Goal: Information Seeking & Learning: Learn about a topic

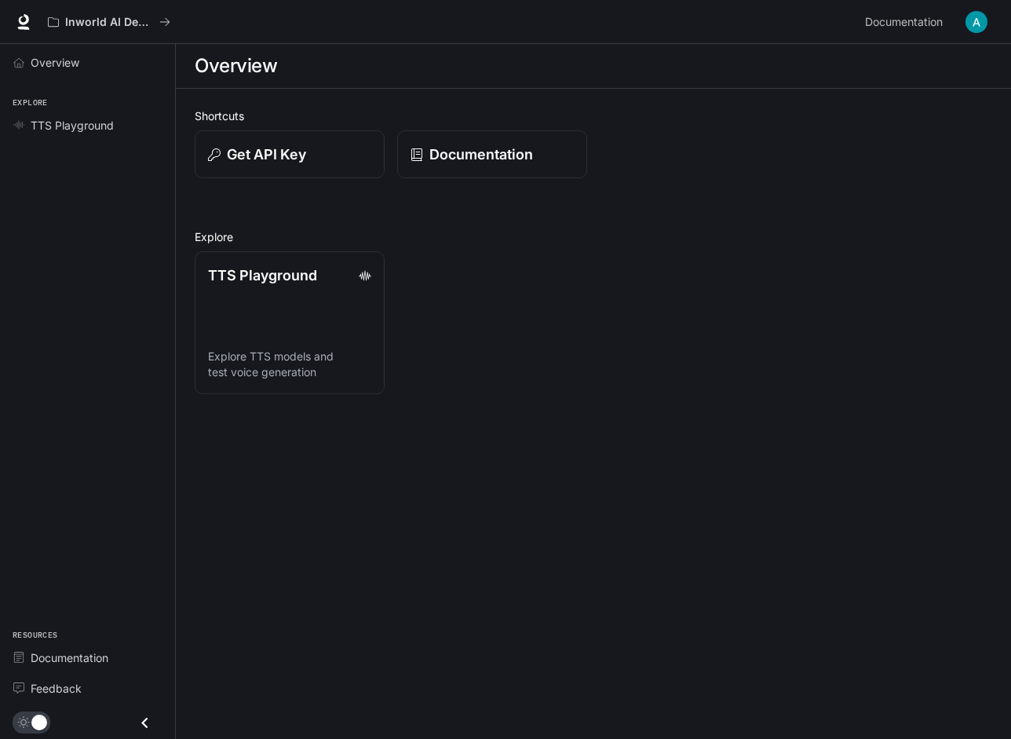
click at [327, 502] on main "Overview Shortcuts Get API Key Documentation Explore TTS Playground Explore TTS…" at bounding box center [593, 391] width 835 height 695
click at [46, 183] on div "Genel Bakış Keşfetmek TTS Oyun Alanı Kaynaklar Belgeleme Geri bildirim" at bounding box center [87, 391] width 175 height 695
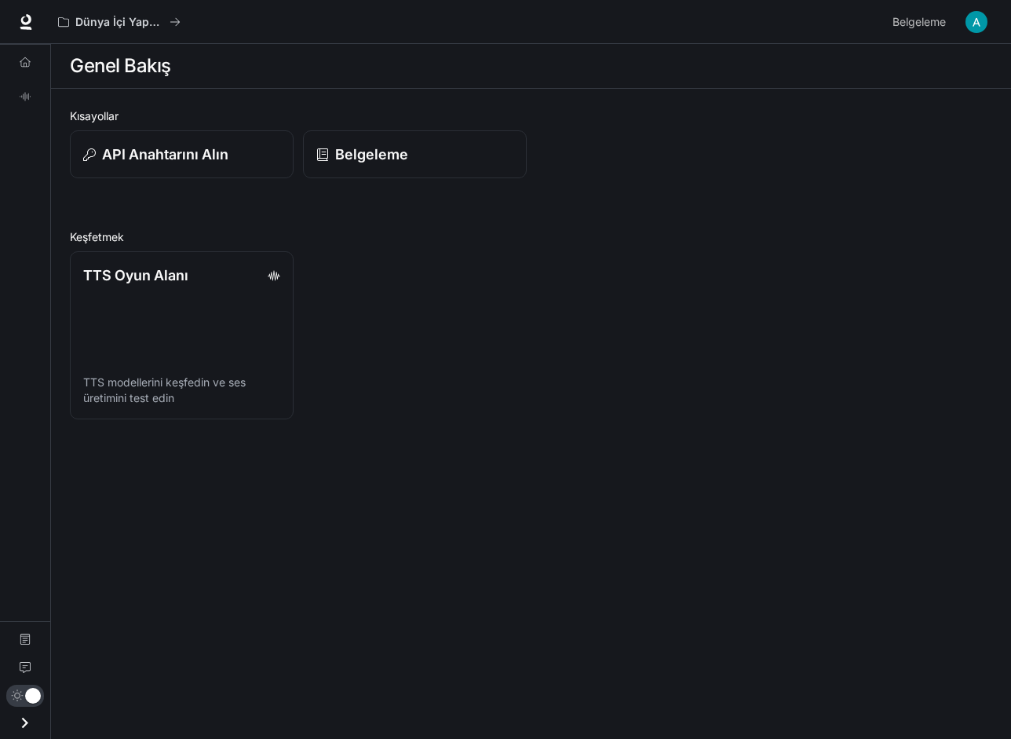
click at [34, 185] on div "Genel Bakış TTS Oyun Alanı Belgeleme Geri bildirim" at bounding box center [25, 391] width 50 height 695
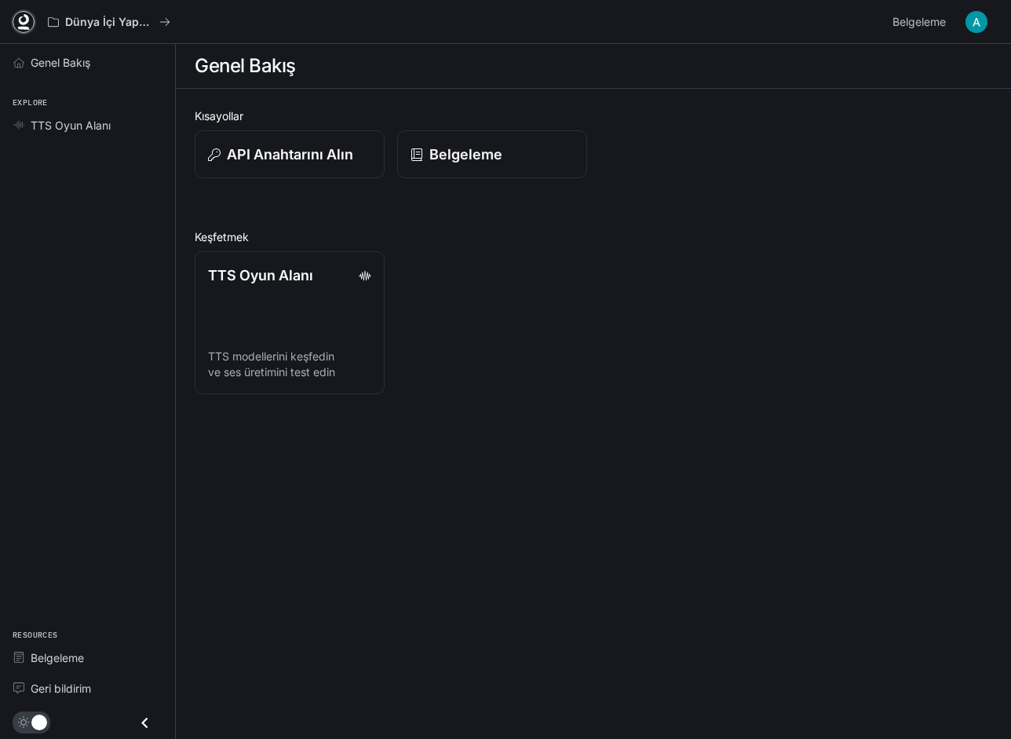
click at [19, 20] on icon at bounding box center [24, 19] width 10 height 11
click at [101, 129] on font "TTS Oyun Alanı" at bounding box center [71, 125] width 80 height 13
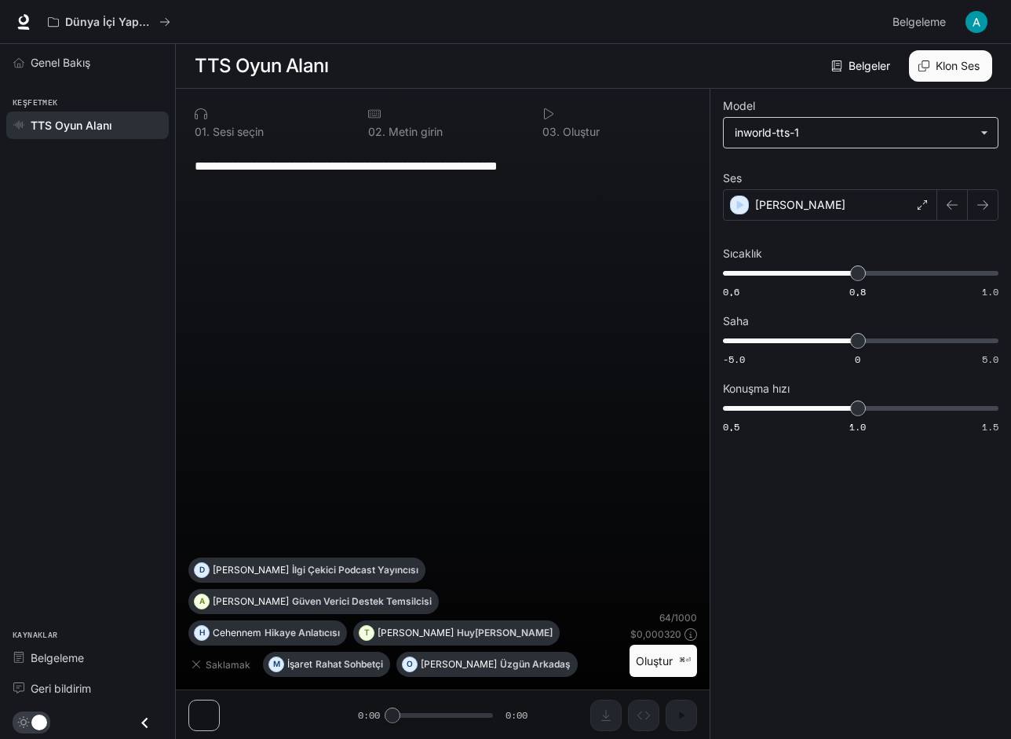
click at [976, 133] on body "**********" at bounding box center [505, 369] width 1011 height 739
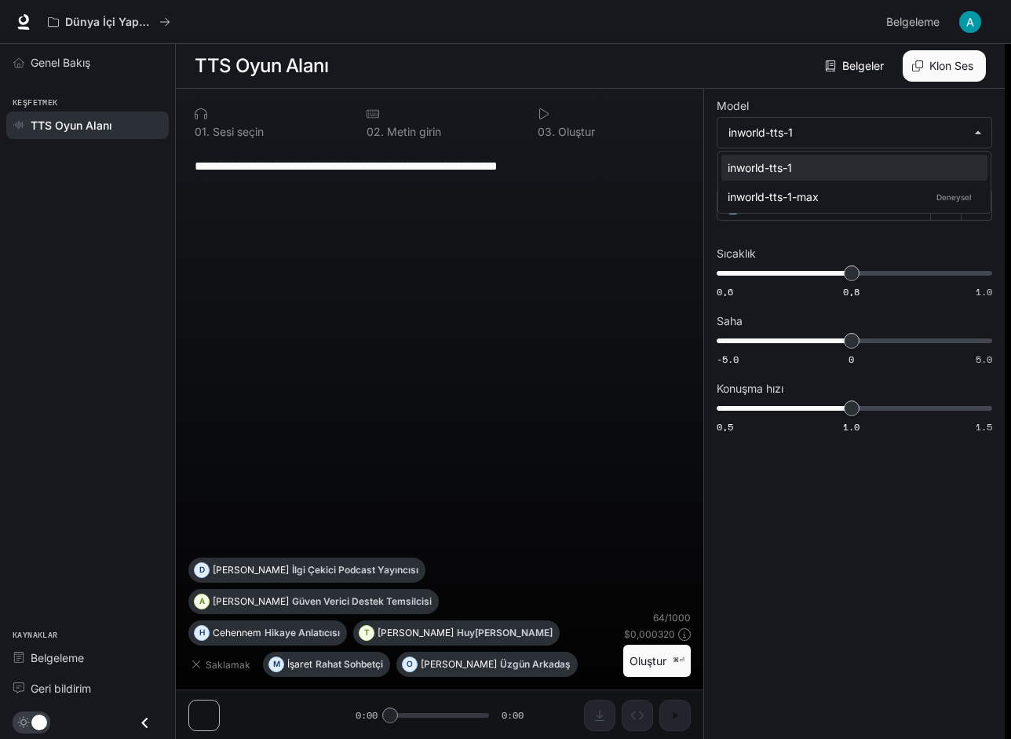
click at [786, 27] on div at bounding box center [505, 369] width 1011 height 739
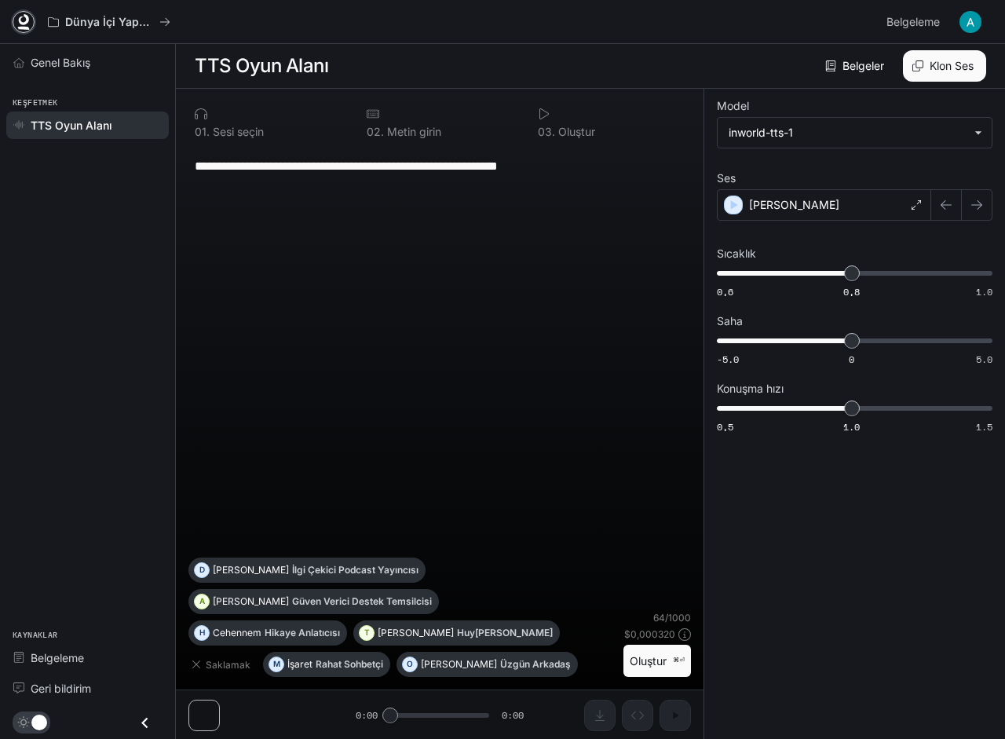
click at [20, 19] on icon at bounding box center [24, 22] width 16 height 16
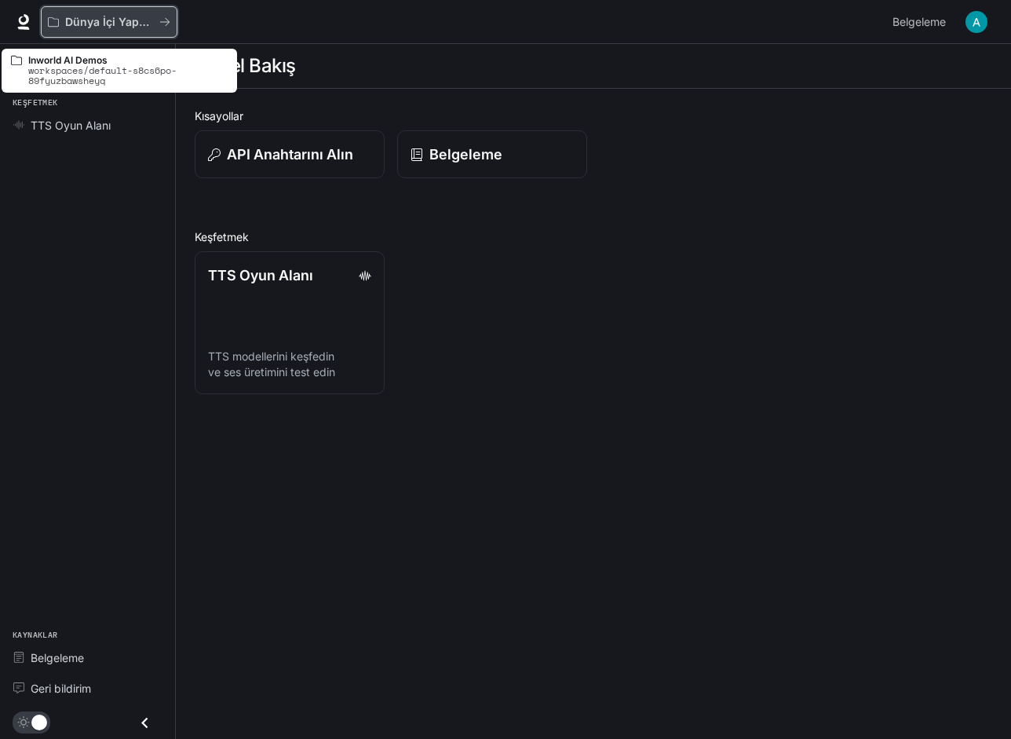
click at [114, 22] on font "Dünya İçi Yapay Zeka Demoları" at bounding box center [148, 21] width 167 height 13
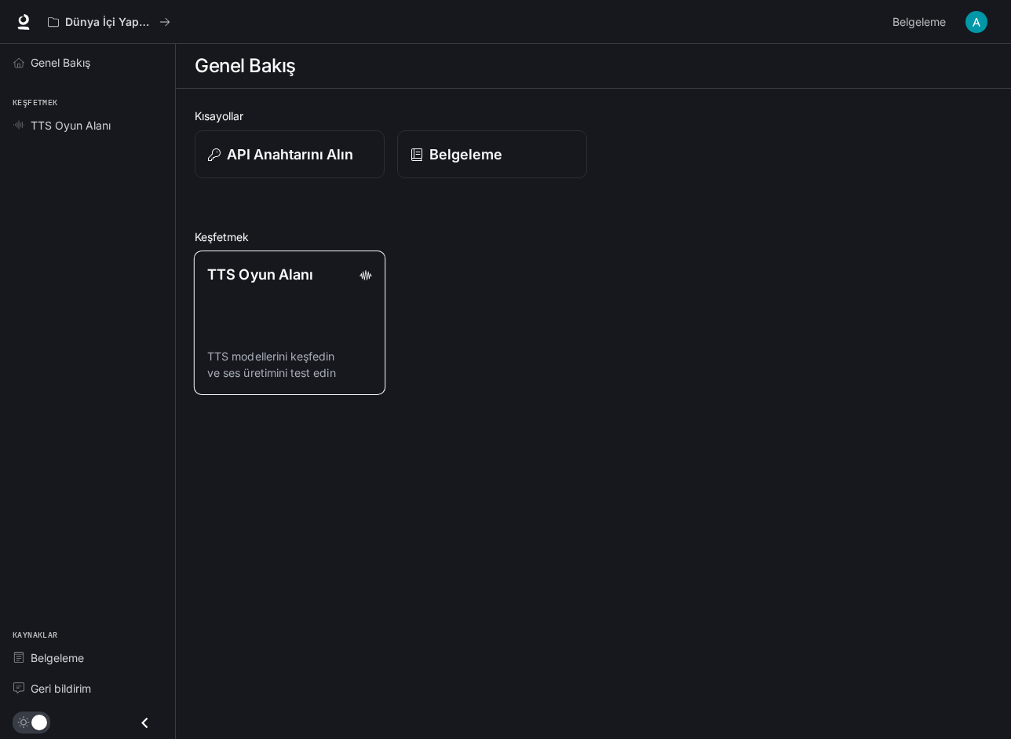
click at [288, 280] on font "TTS Oyun Alanı" at bounding box center [260, 274] width 106 height 16
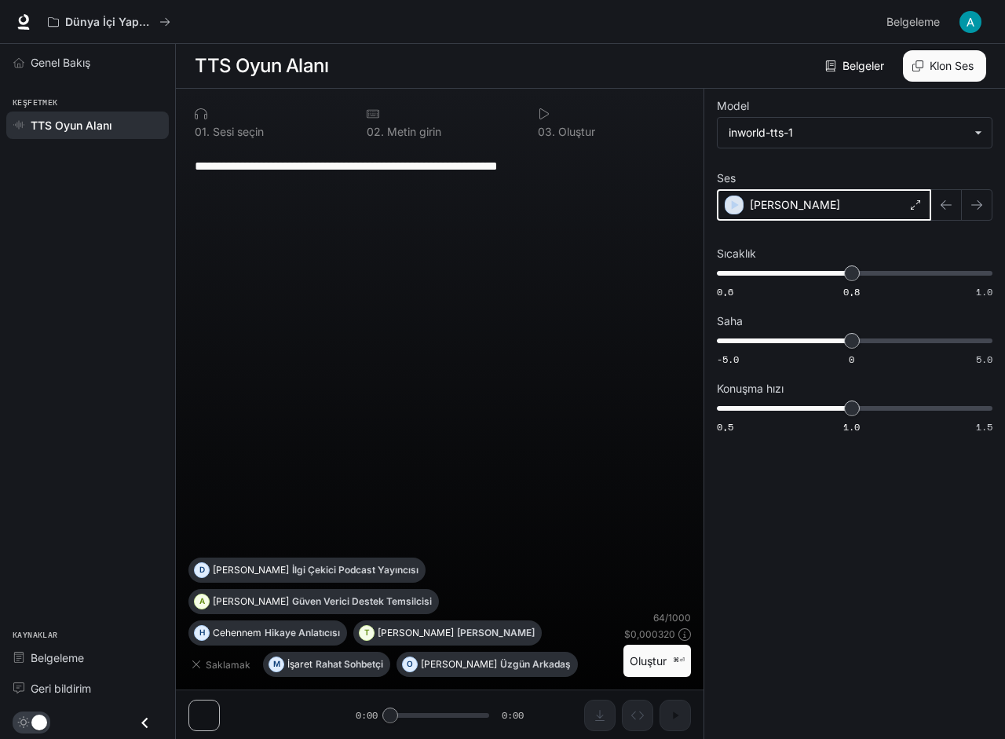
click at [730, 205] on icon "button" at bounding box center [734, 205] width 16 height 16
click at [730, 205] on div "Alex" at bounding box center [824, 204] width 214 height 31
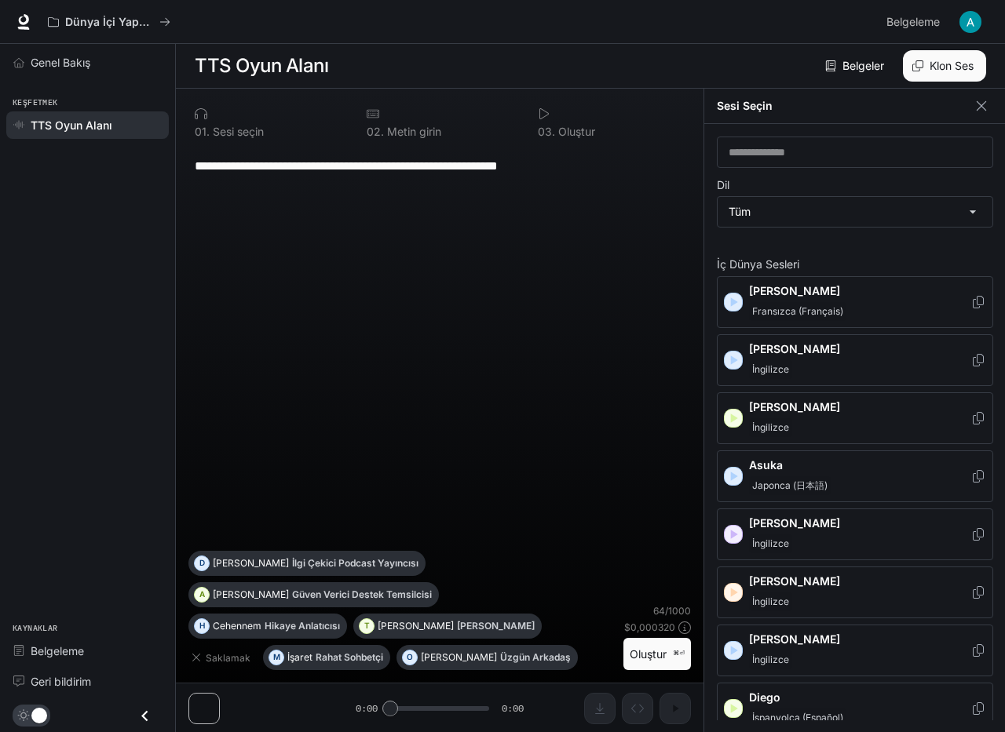
click at [472, 305] on div "**********" at bounding box center [439, 349] width 502 height 404
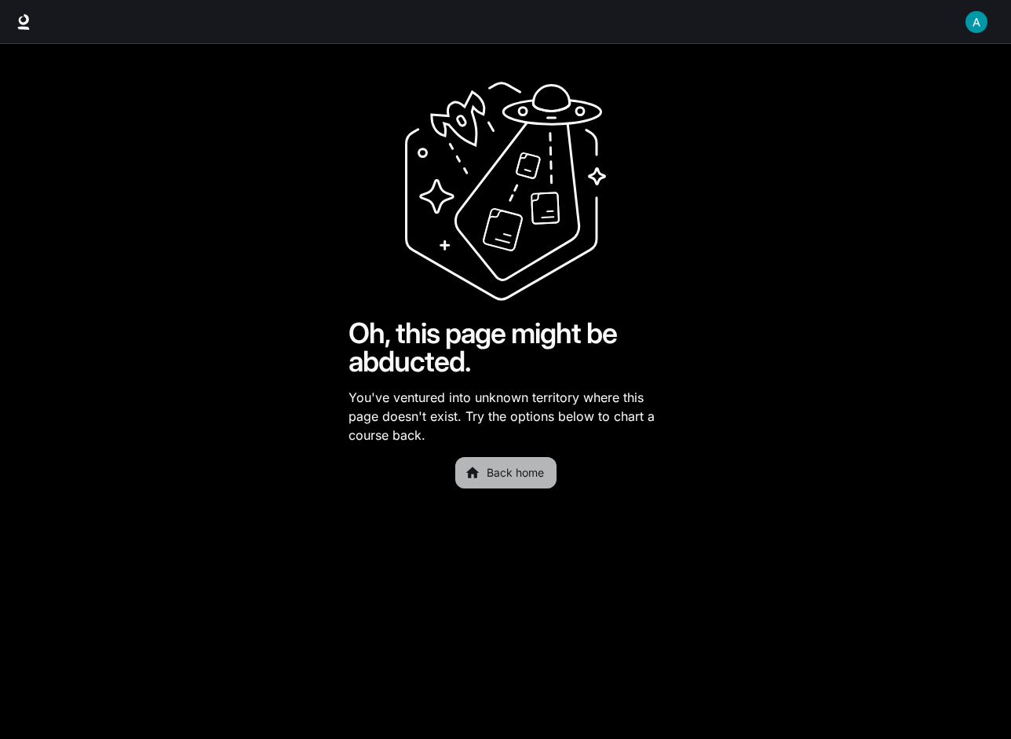
click at [517, 480] on link "Back home" at bounding box center [505, 472] width 101 height 31
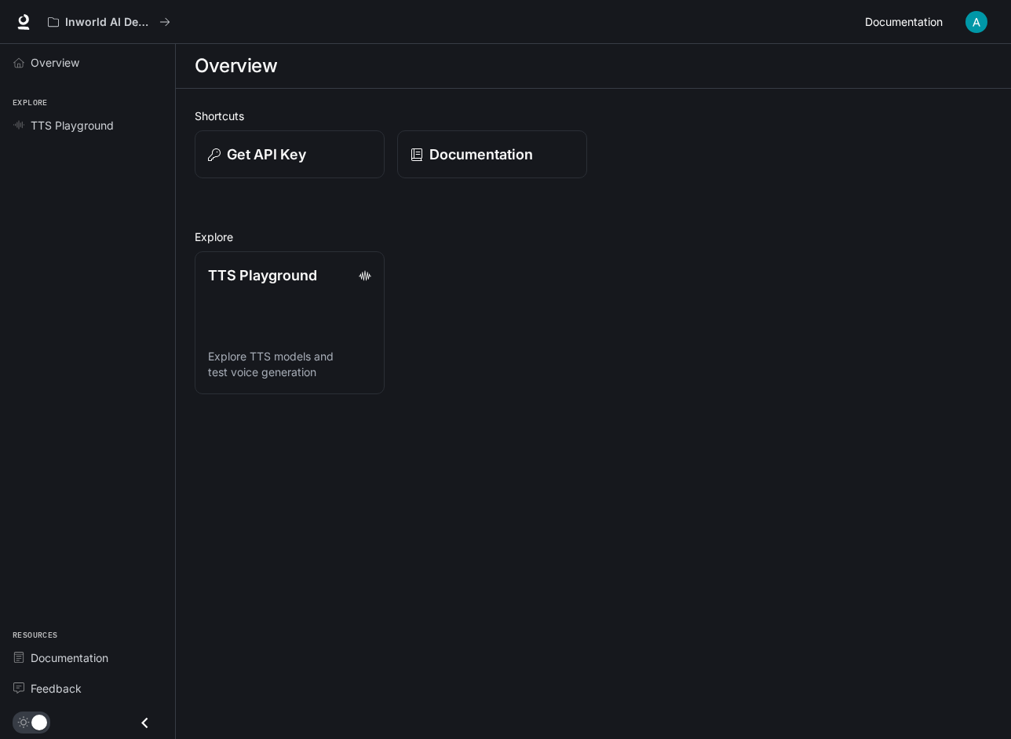
click at [917, 16] on span "Documentation" at bounding box center [904, 23] width 78 height 20
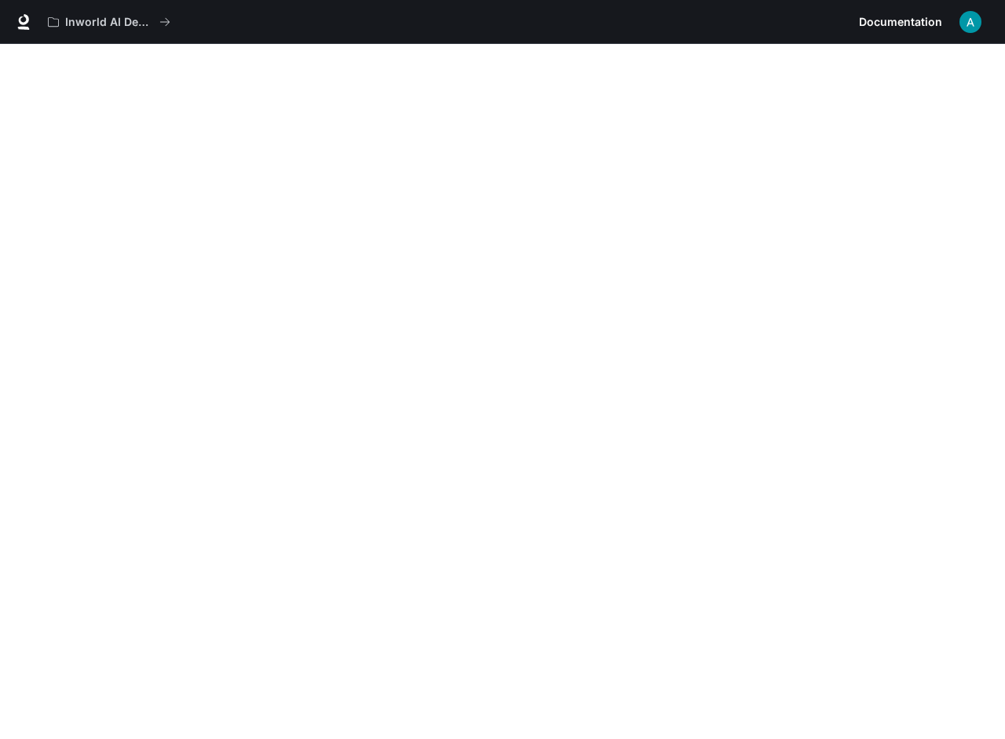
scroll to position [44, 0]
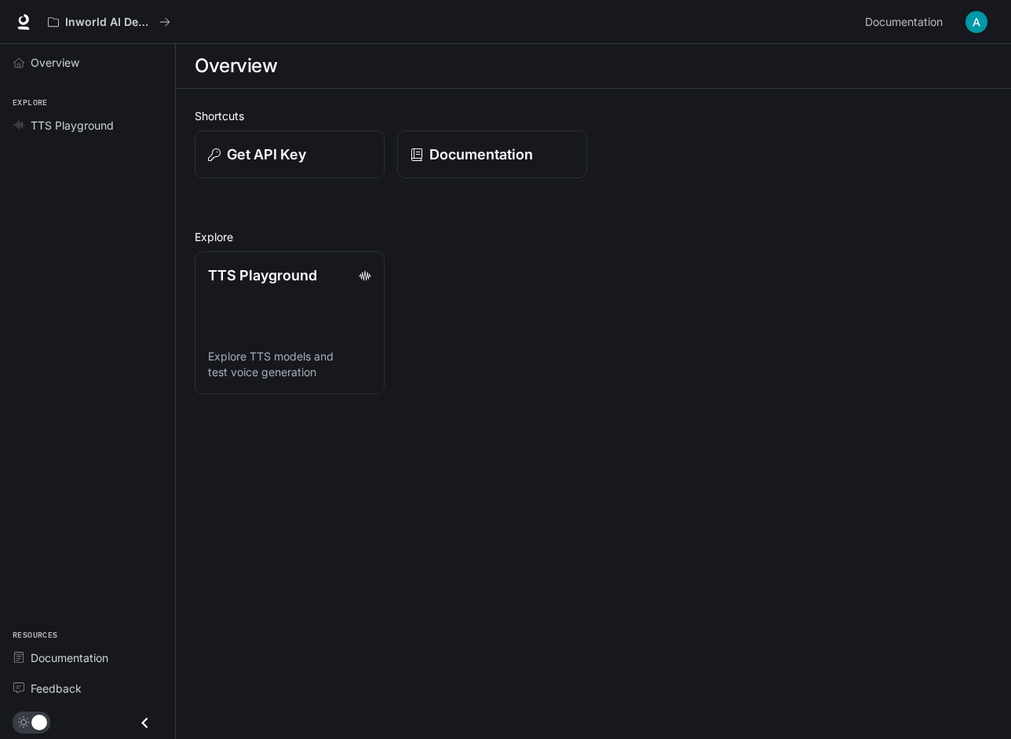
click at [863, 374] on div "TTS Playground Explore TTS models and test voice generation" at bounding box center [587, 316] width 810 height 155
click at [975, 25] on img "button" at bounding box center [976, 22] width 22 height 22
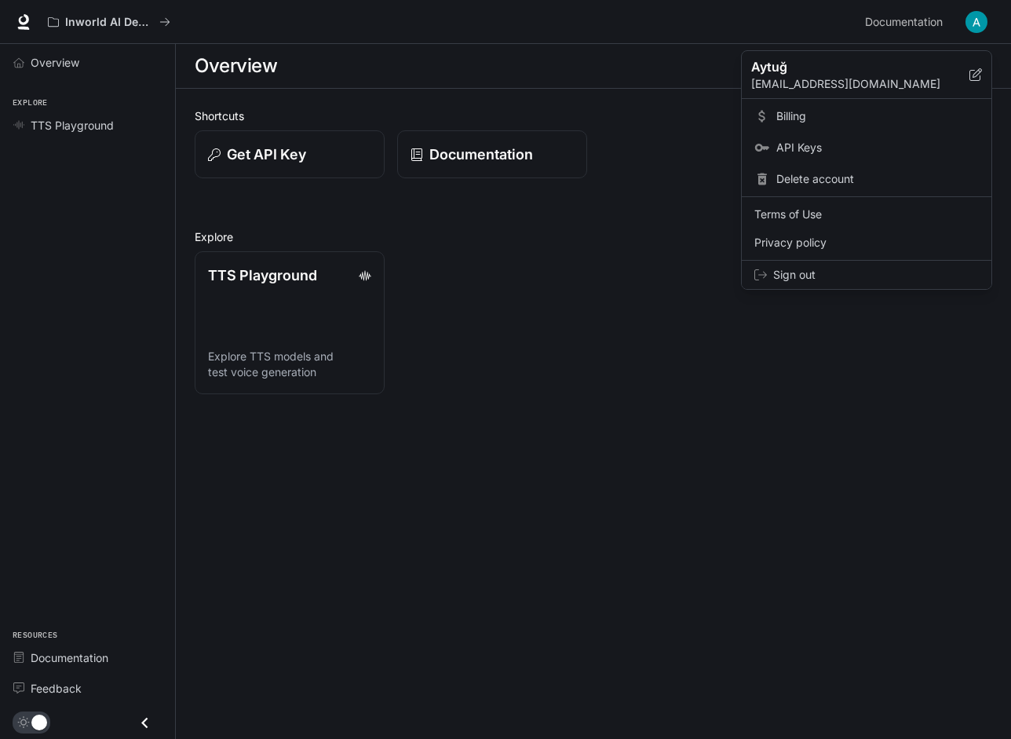
click at [802, 272] on span "Sign out" at bounding box center [876, 275] width 206 height 16
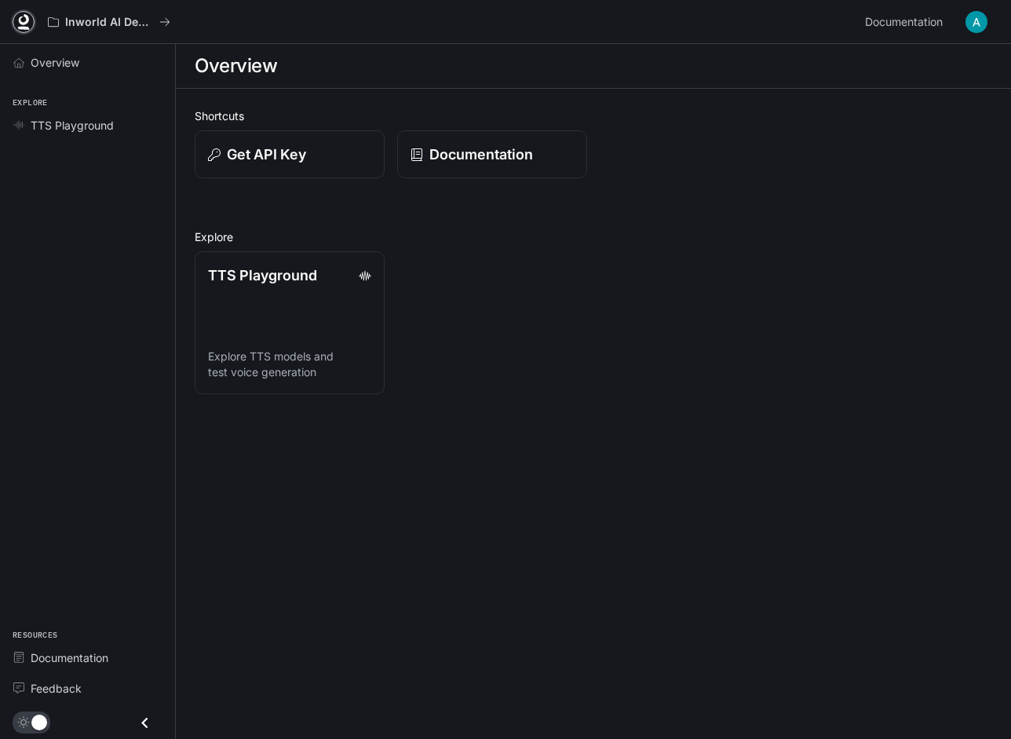
click at [20, 17] on icon at bounding box center [24, 19] width 10 height 11
click at [905, 20] on span "Documentation" at bounding box center [904, 23] width 78 height 20
click at [75, 693] on span "Feedback" at bounding box center [56, 688] width 51 height 16
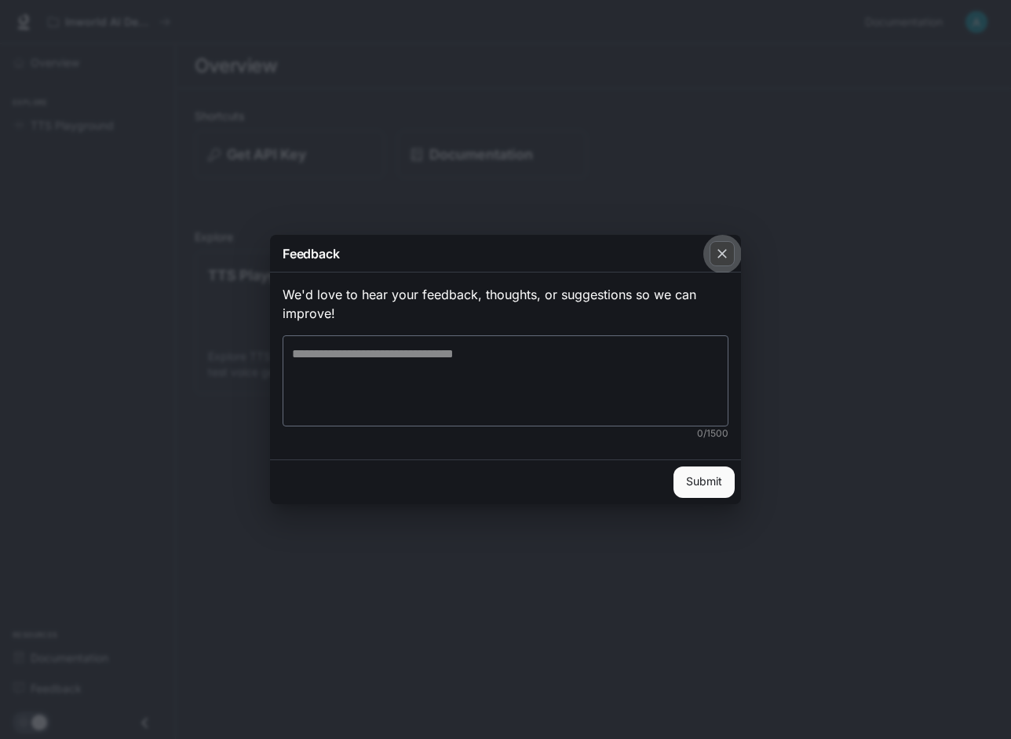
click at [728, 250] on icon "button" at bounding box center [722, 254] width 16 height 16
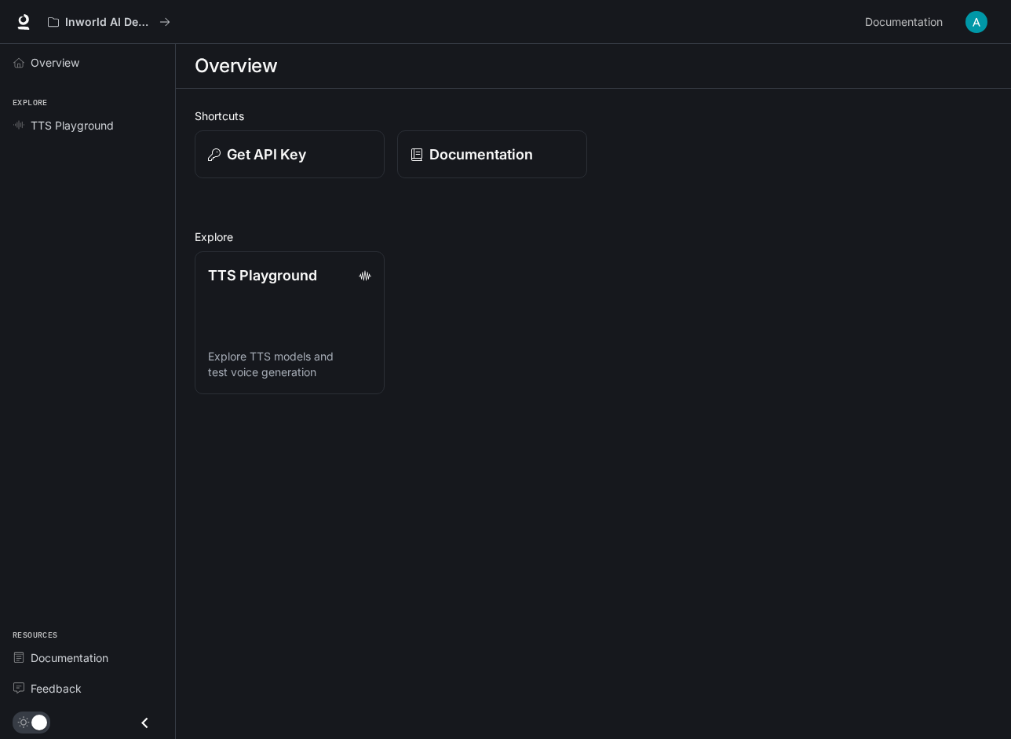
click at [151, 724] on icon "Close drawer" at bounding box center [144, 722] width 21 height 21
